Goal: Task Accomplishment & Management: Use online tool/utility

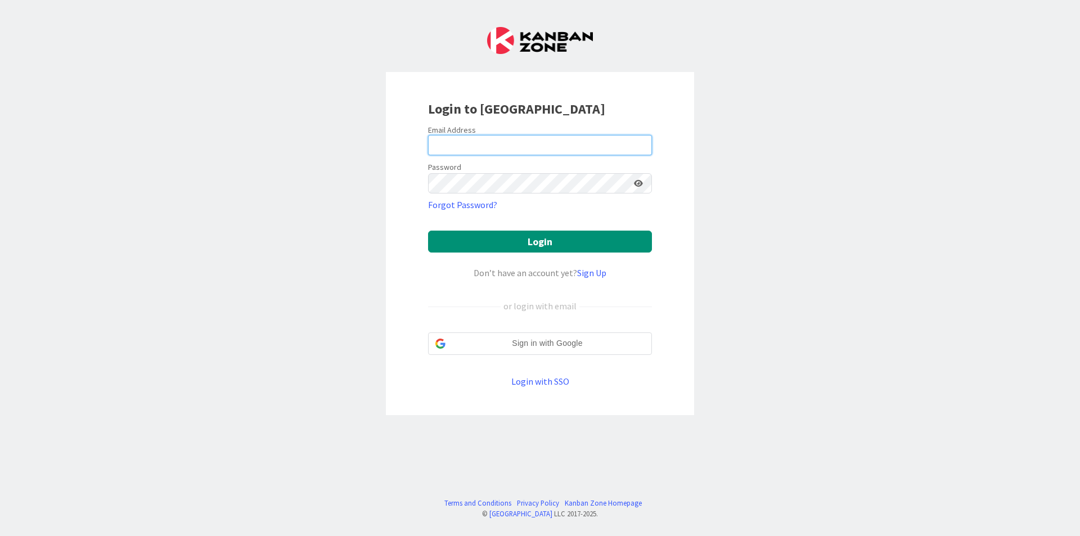
click at [635, 142] on input "email" at bounding box center [540, 145] width 224 height 20
type input "[EMAIL_ADDRESS][DOMAIN_NAME]"
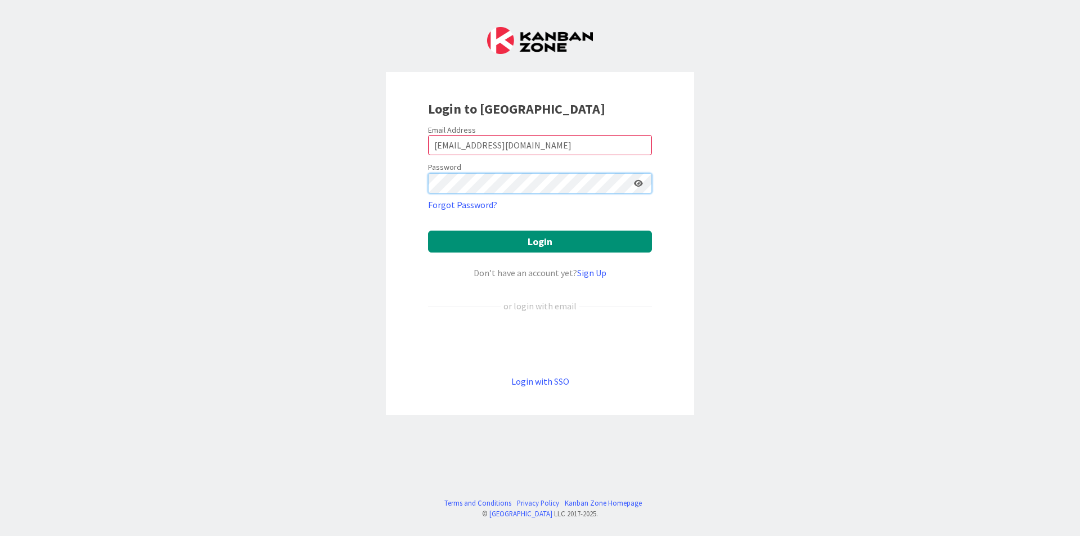
click at [428, 231] on button "Login" at bounding box center [540, 242] width 224 height 22
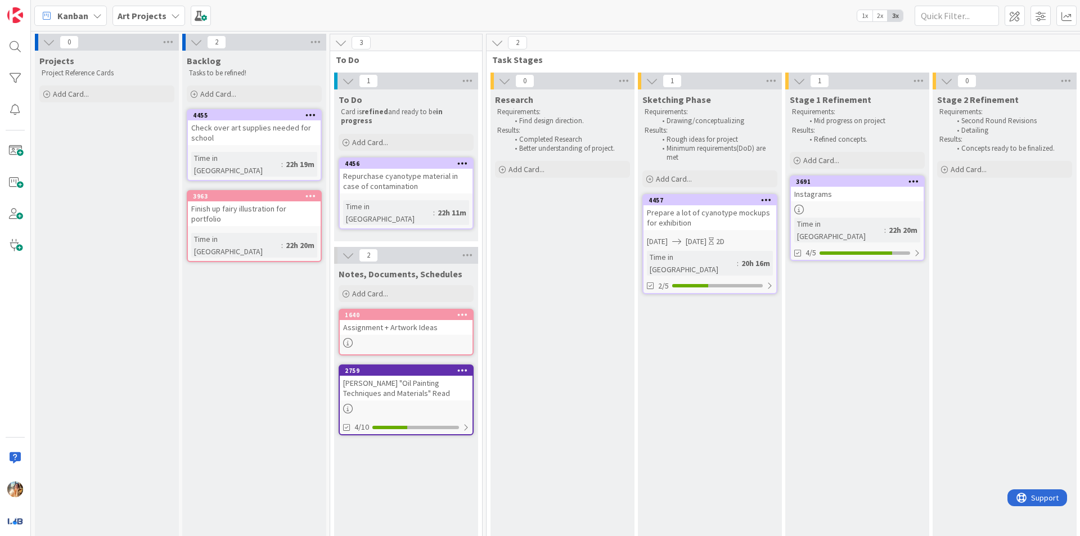
click at [139, 22] on span "Art Projects" at bounding box center [142, 15] width 49 height 13
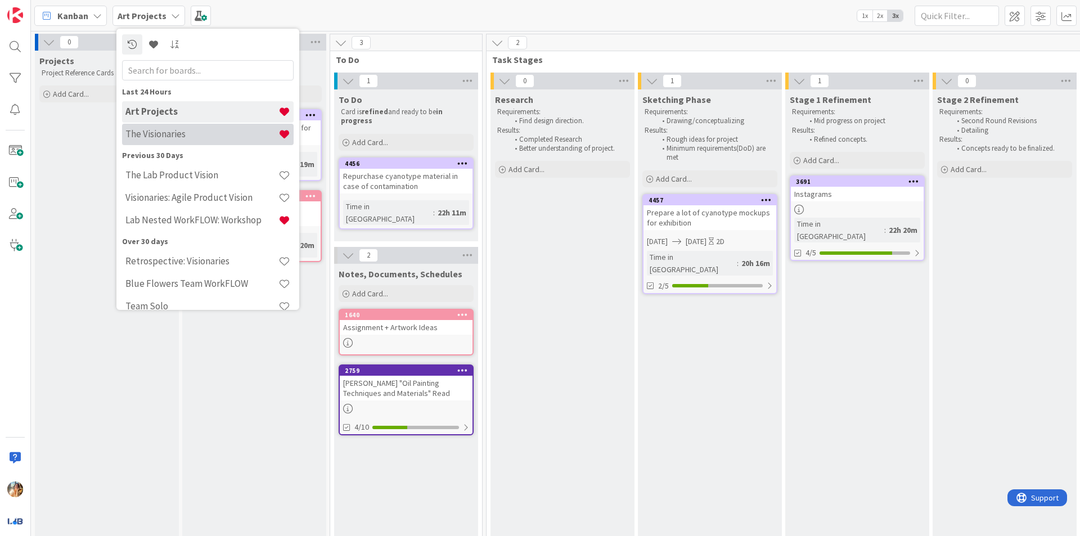
click at [201, 133] on h4 "The Visionaries" at bounding box center [201, 133] width 153 height 11
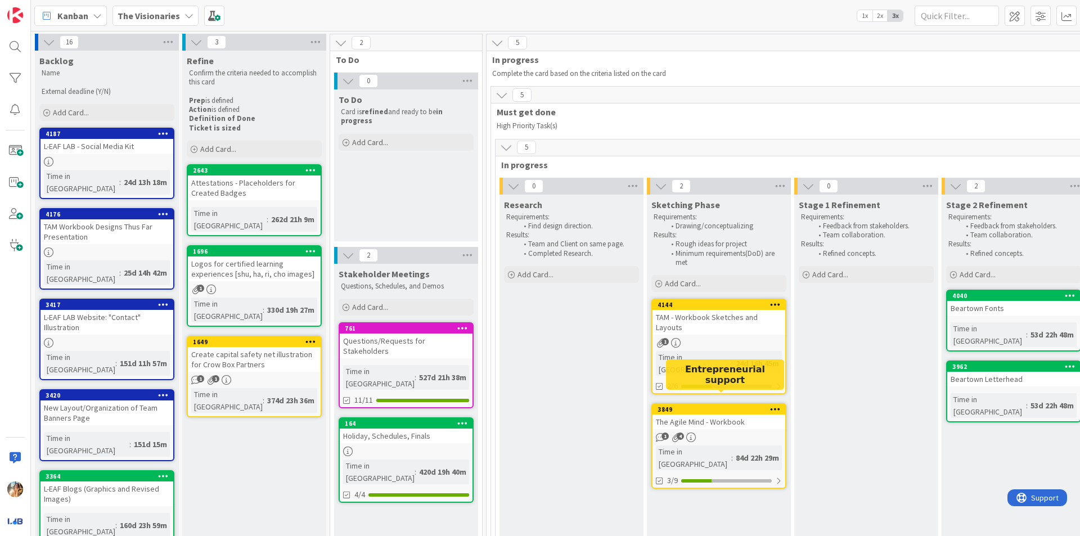
click at [710, 404] on div "3849" at bounding box center [718, 409] width 133 height 10
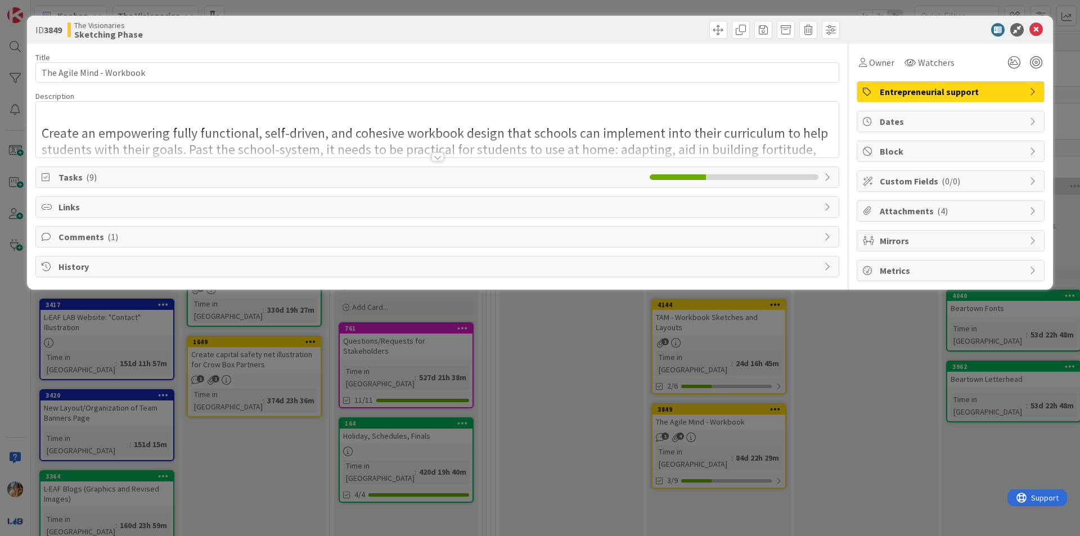
click at [424, 156] on div at bounding box center [437, 143] width 803 height 29
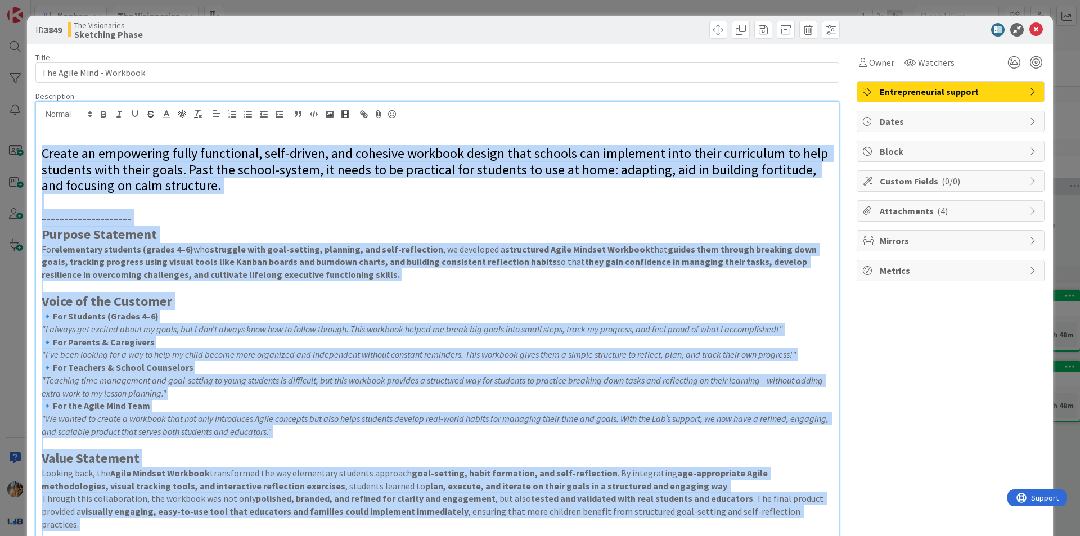
drag, startPoint x: 809, startPoint y: 293, endPoint x: 0, endPoint y: 155, distance: 820.5
click at [0, 155] on div "ID 3849 The Visionaries Sketching Phase Title 25 / 128 The Agile Mind - Workboo…" at bounding box center [540, 268] width 1080 height 536
copy div "Loremi do sitametcon adipi elitseddoe, temp-incidi, utl etdolore magnaali enima…"
click at [322, 291] on p at bounding box center [437, 287] width 791 height 13
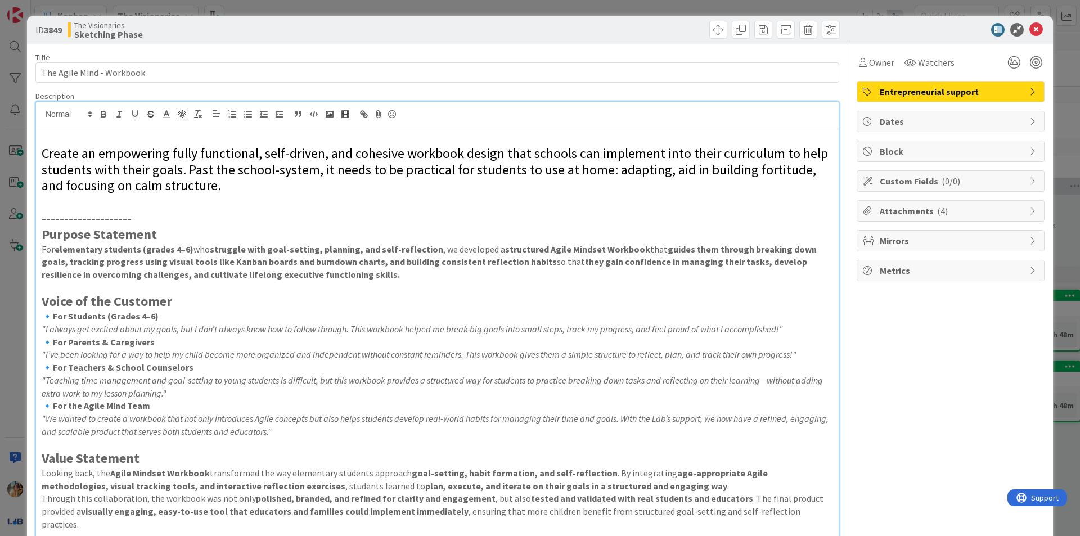
click at [0, 356] on div "ID 3849 The Visionaries Sketching Phase Title 25 / 128 The Agile Mind - Workboo…" at bounding box center [540, 268] width 1080 height 536
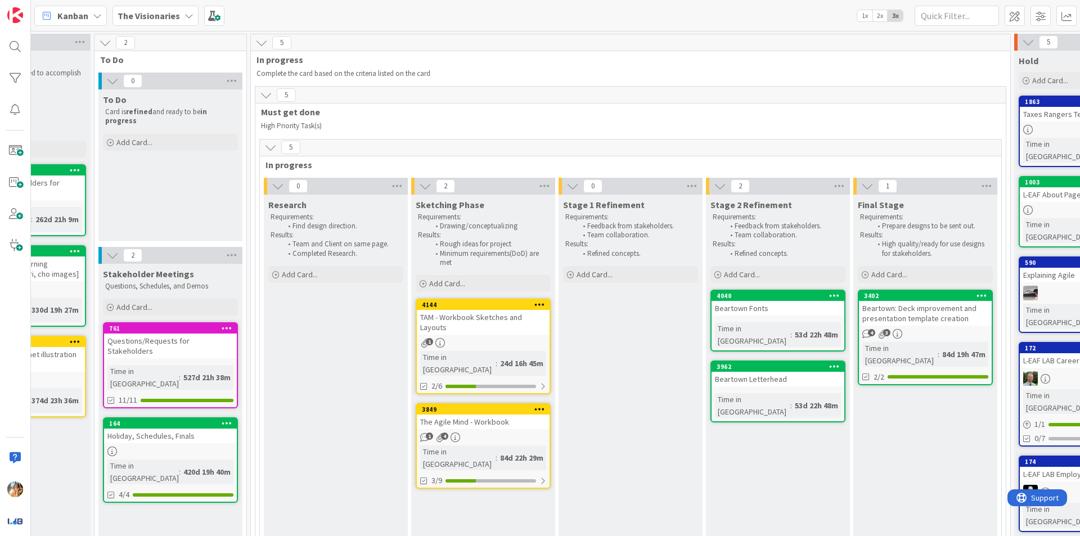
scroll to position [0, 267]
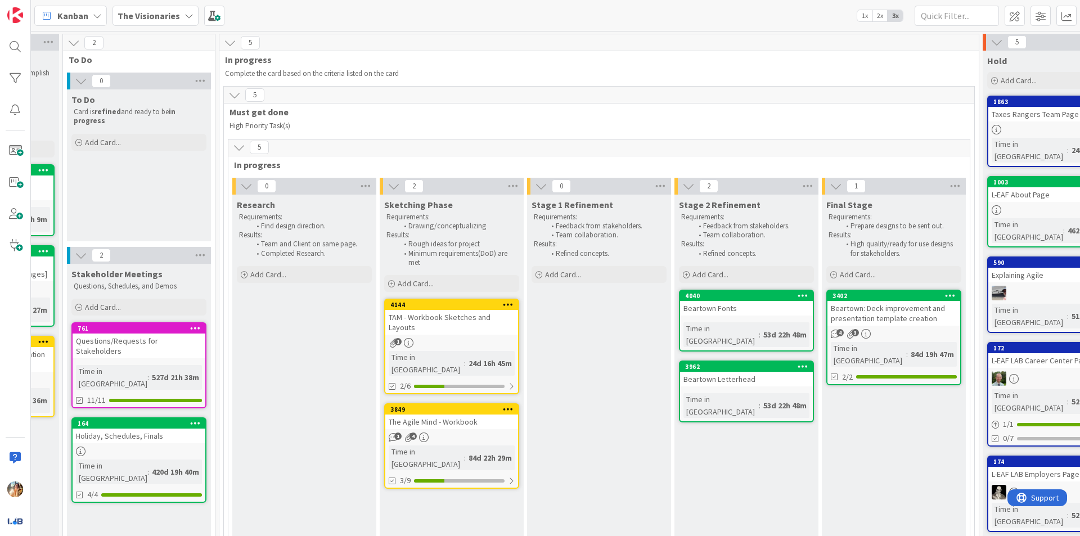
click at [453, 335] on link "4144 TAM - Workbook Sketches and Layouts 1 Time in Column : 24d 16h 45m 2/6" at bounding box center [451, 347] width 135 height 96
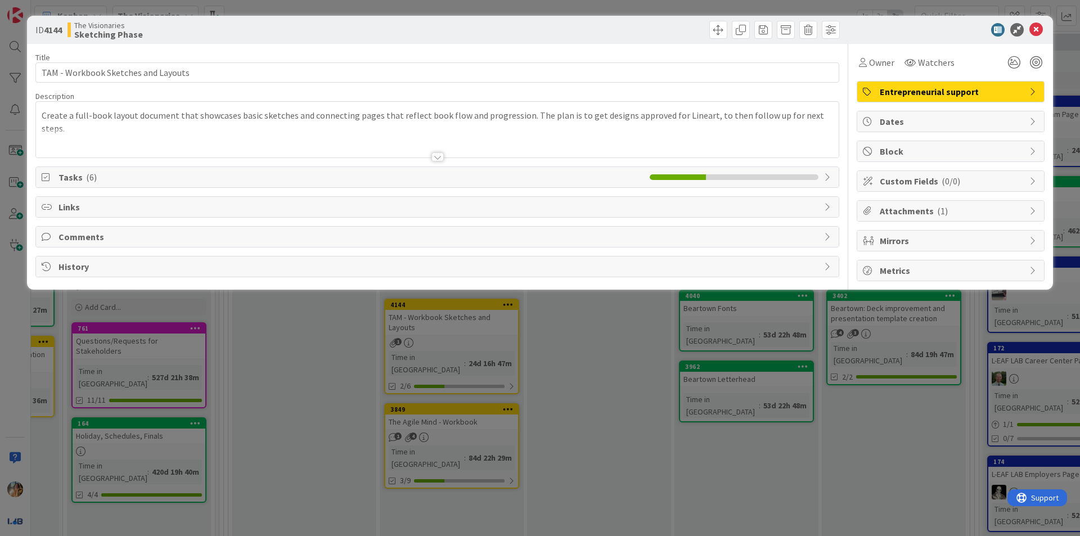
click at [492, 379] on div "ID 4144 The Visionaries Sketching Phase Title 35 / 128 TAM - Workbook Sketches …" at bounding box center [540, 268] width 1080 height 536
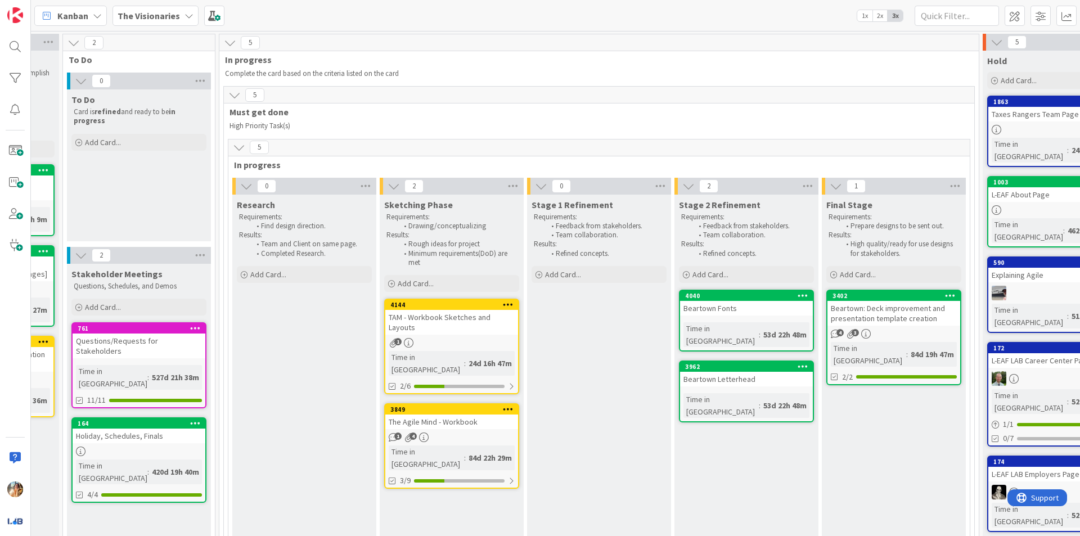
click at [466, 452] on div "84d 22h 29m" at bounding box center [490, 458] width 49 height 12
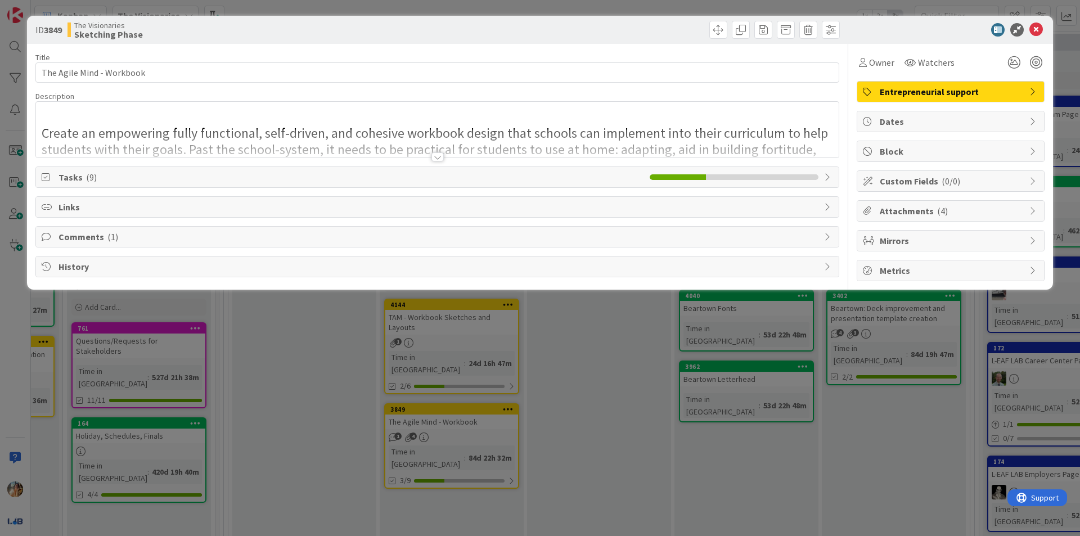
click at [441, 157] on div at bounding box center [437, 156] width 12 height 9
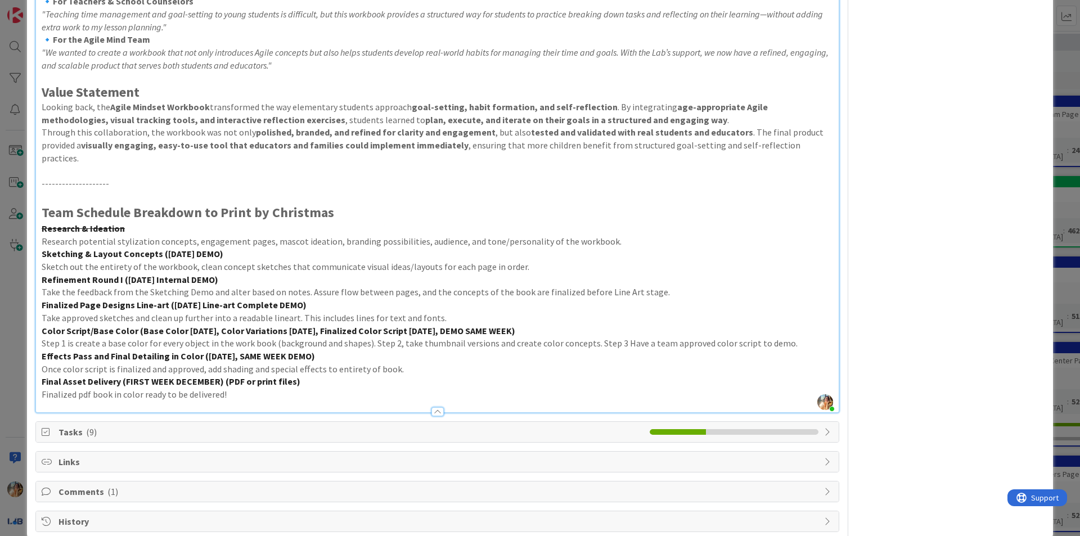
scroll to position [373, 0]
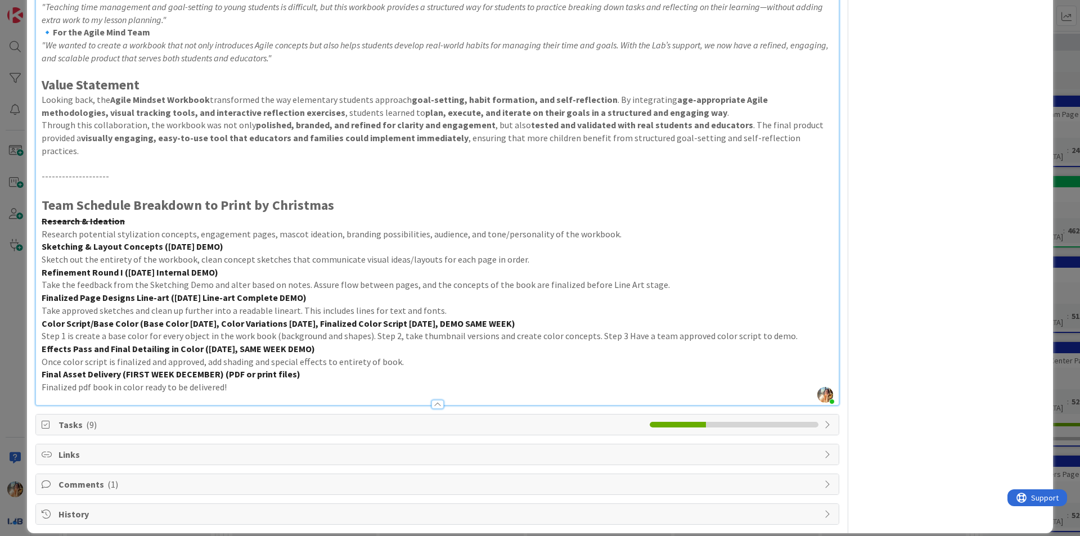
click at [2, 289] on div "ID 3849 The Visionaries Sketching Phase Title 25 / 128 The Agile Mind - Workboo…" at bounding box center [540, 268] width 1080 height 536
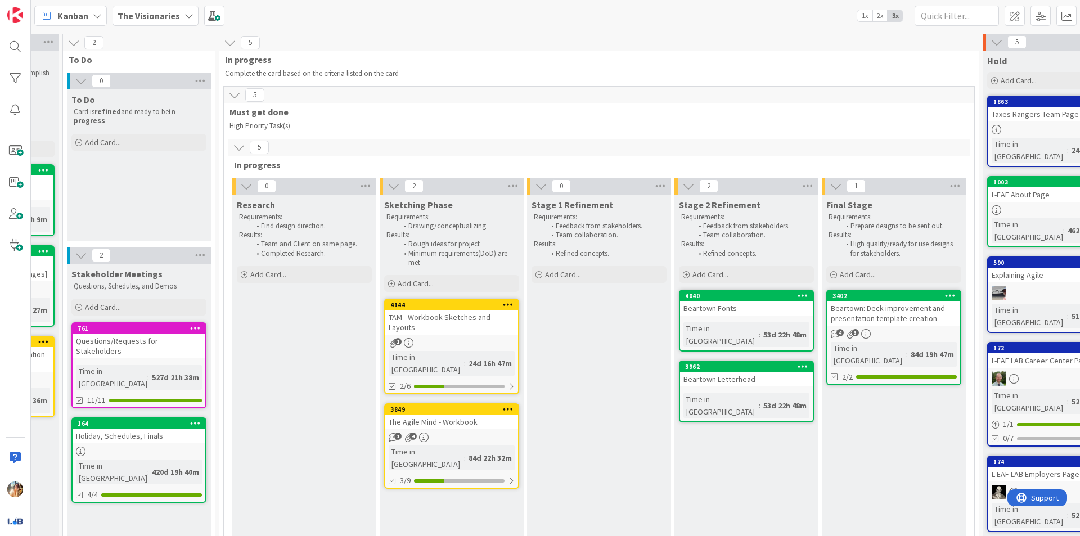
click at [490, 432] on div "1 4" at bounding box center [451, 437] width 133 height 10
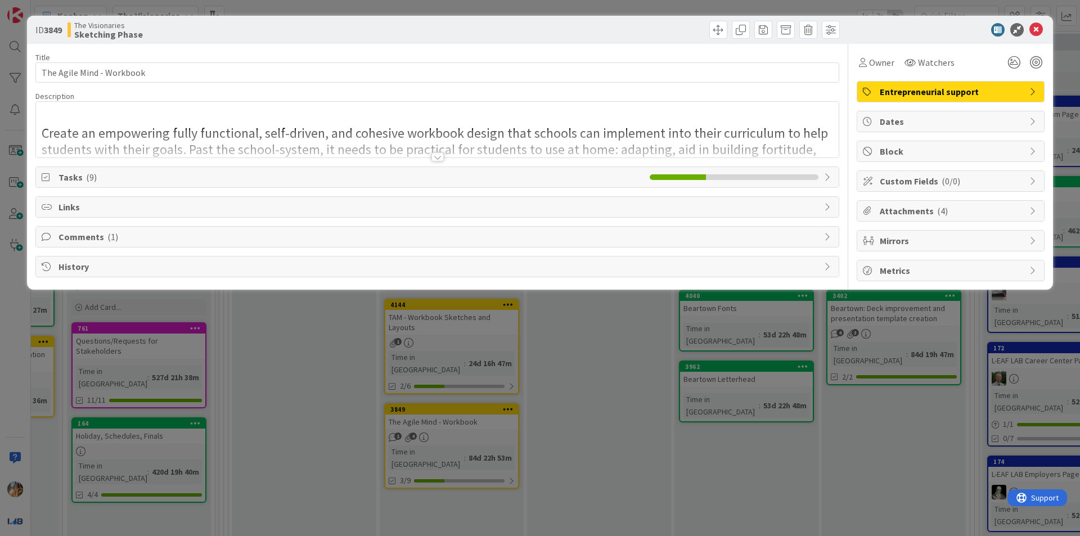
click at [982, 204] on span "Attachments ( 4 )" at bounding box center [952, 210] width 144 height 13
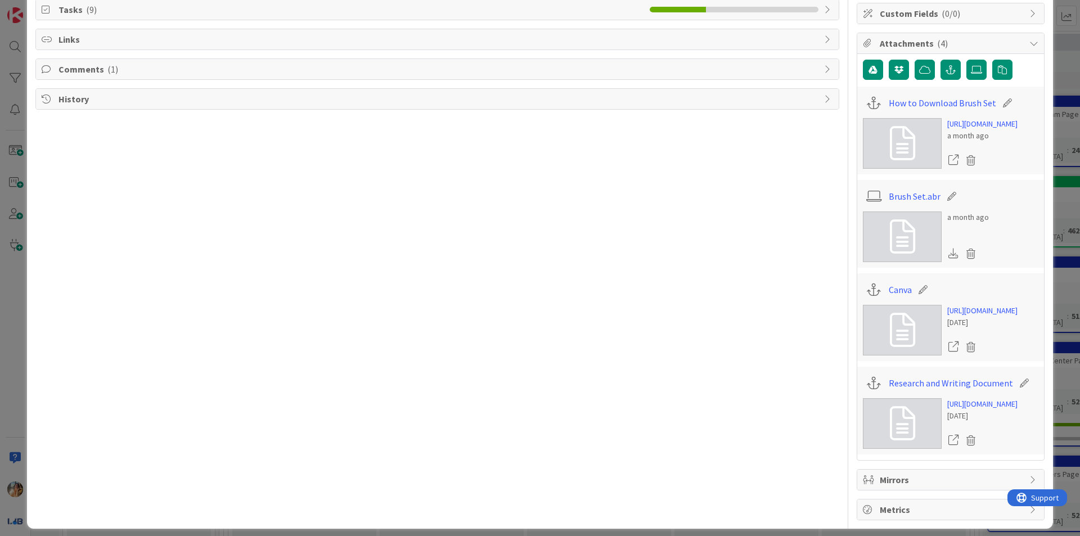
scroll to position [169, 0]
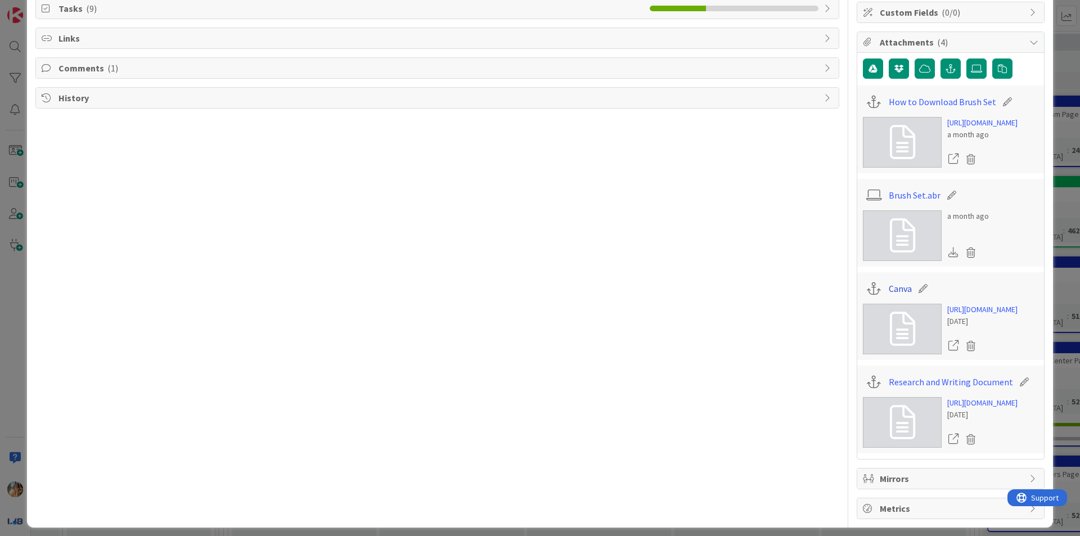
click at [895, 295] on link "Canva" at bounding box center [900, 288] width 23 height 13
